Goal: Register for event/course

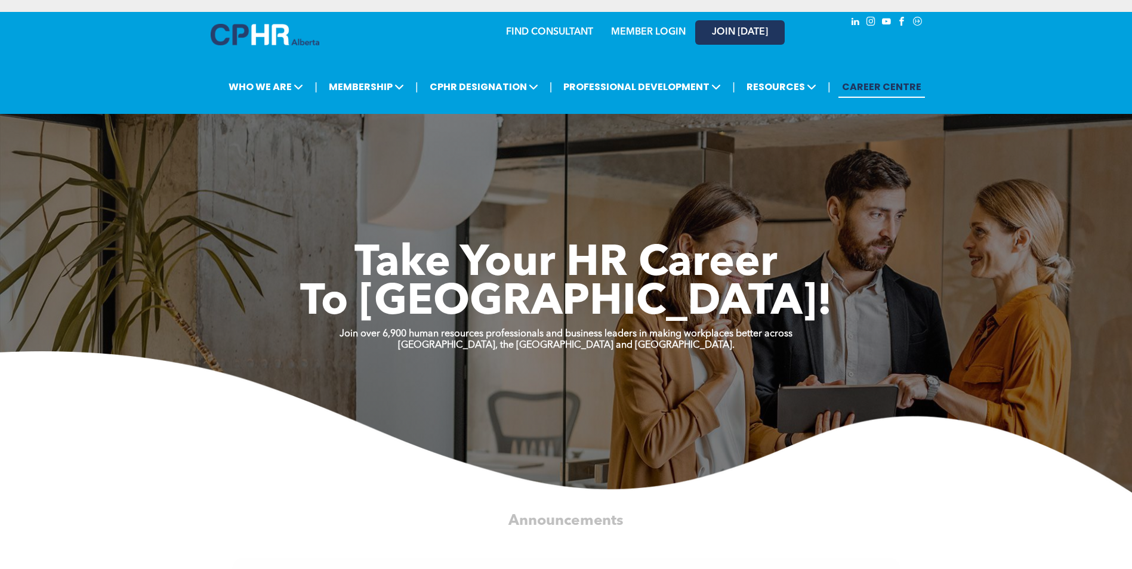
click at [734, 31] on span "JOIN [DATE]" at bounding box center [740, 32] width 56 height 11
